Goal: Register for event/course

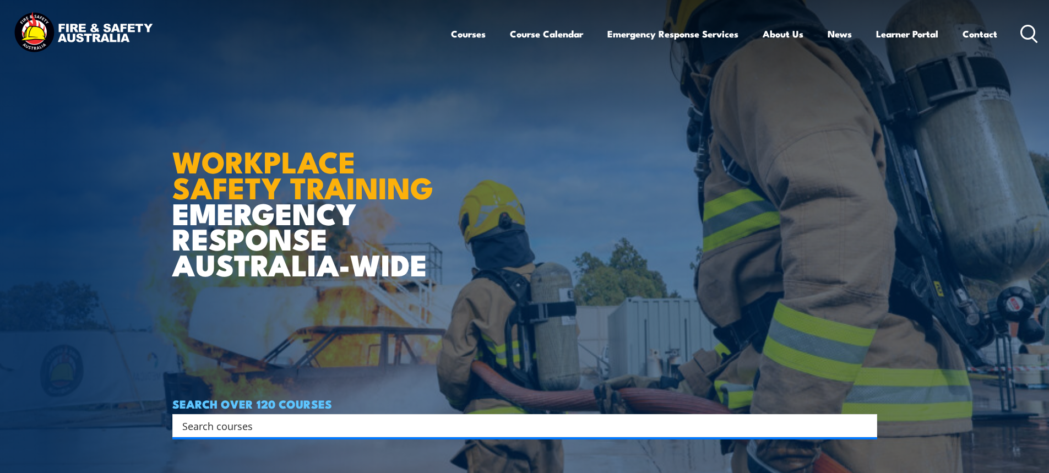
click at [545, 34] on link "Course Calendar" at bounding box center [546, 33] width 73 height 29
click at [473, 32] on link "Courses" at bounding box center [468, 33] width 35 height 29
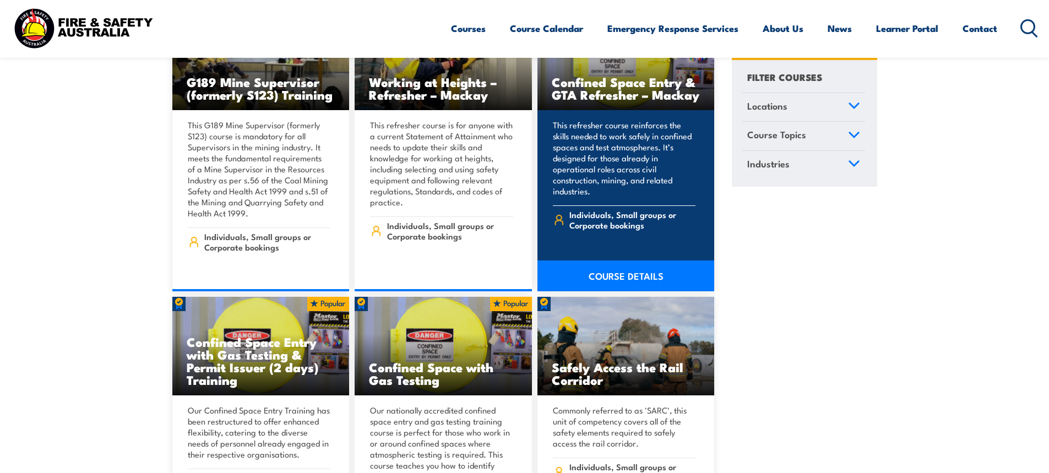
scroll to position [1046, 0]
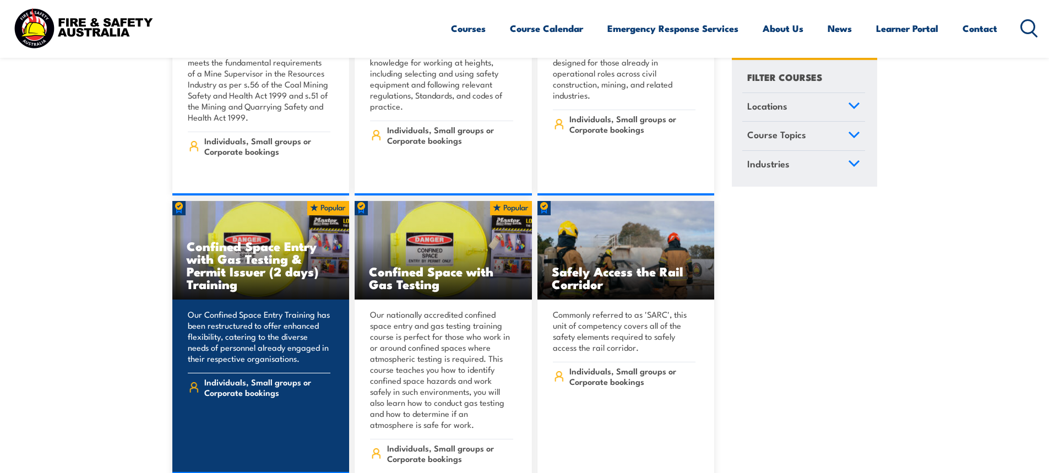
click at [237, 259] on h3 "Confined Space Entry with Gas Testing & Permit Issuer (2 days) Training" at bounding box center [261, 265] width 149 height 51
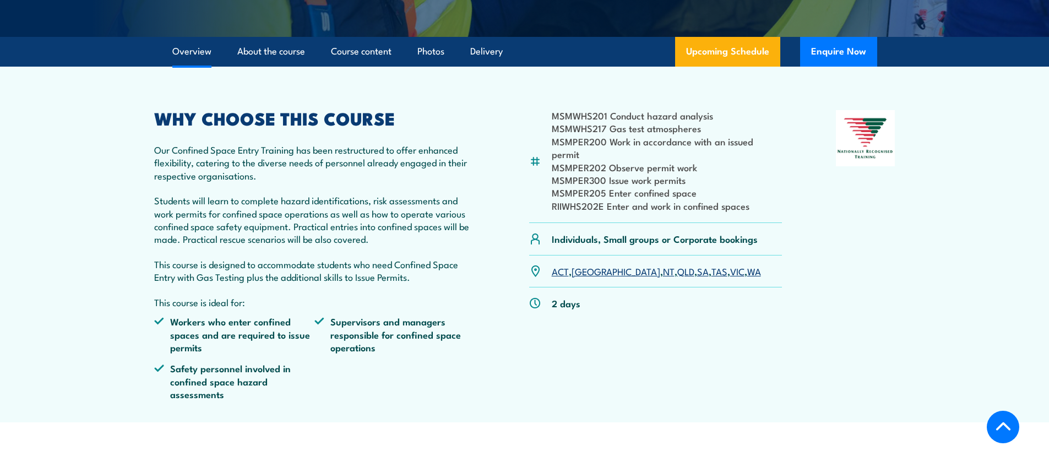
scroll to position [330, 0]
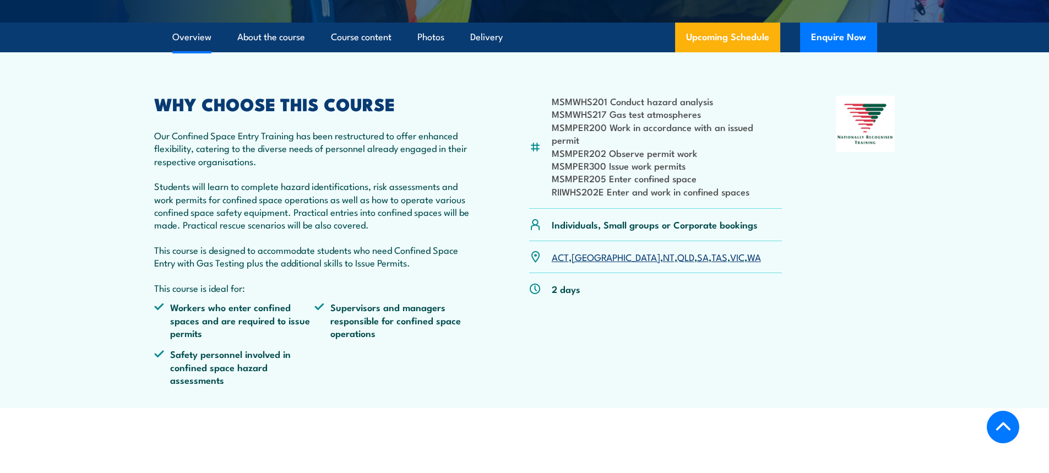
click at [730, 258] on link "VIC" at bounding box center [737, 256] width 14 height 13
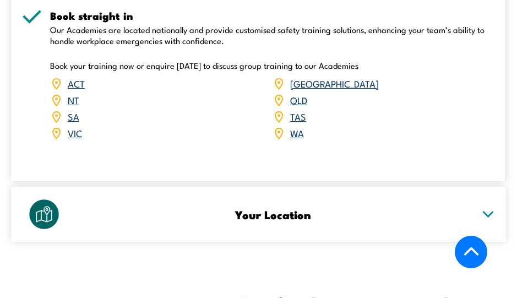
scroll to position [2048, 0]
